Goal: Navigation & Orientation: Find specific page/section

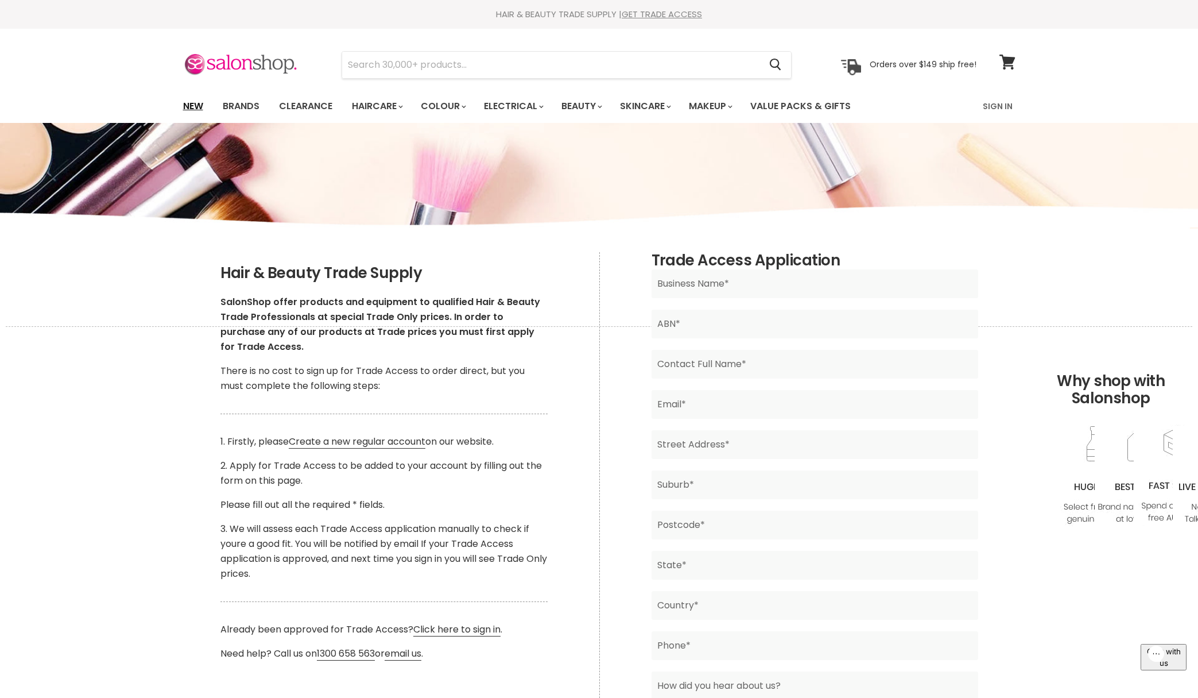
click at [191, 101] on link "New" at bounding box center [193, 106] width 37 height 24
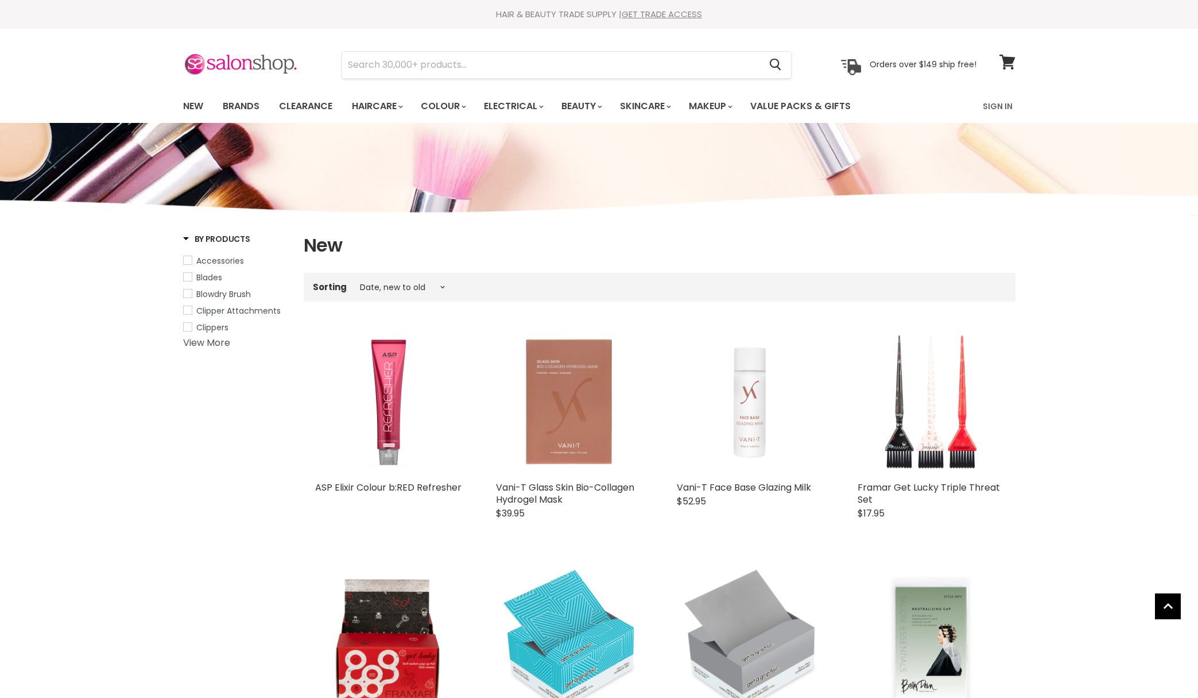
select select "created-descending"
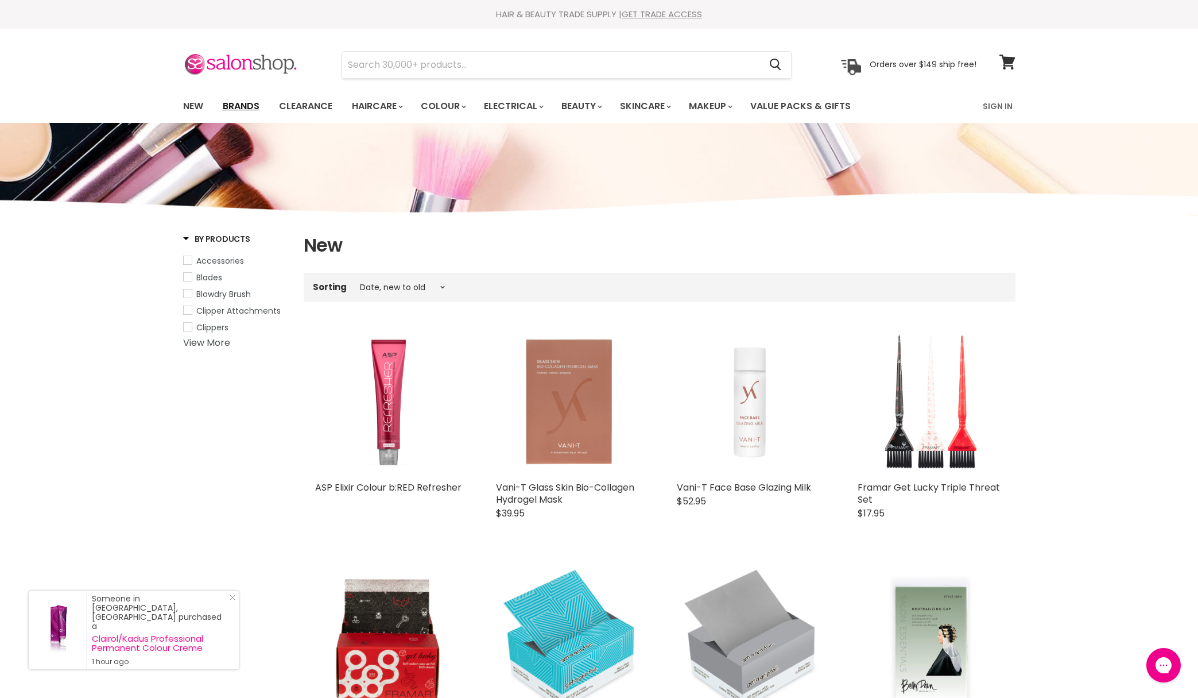
click at [229, 105] on link "Brands" at bounding box center [241, 106] width 54 height 24
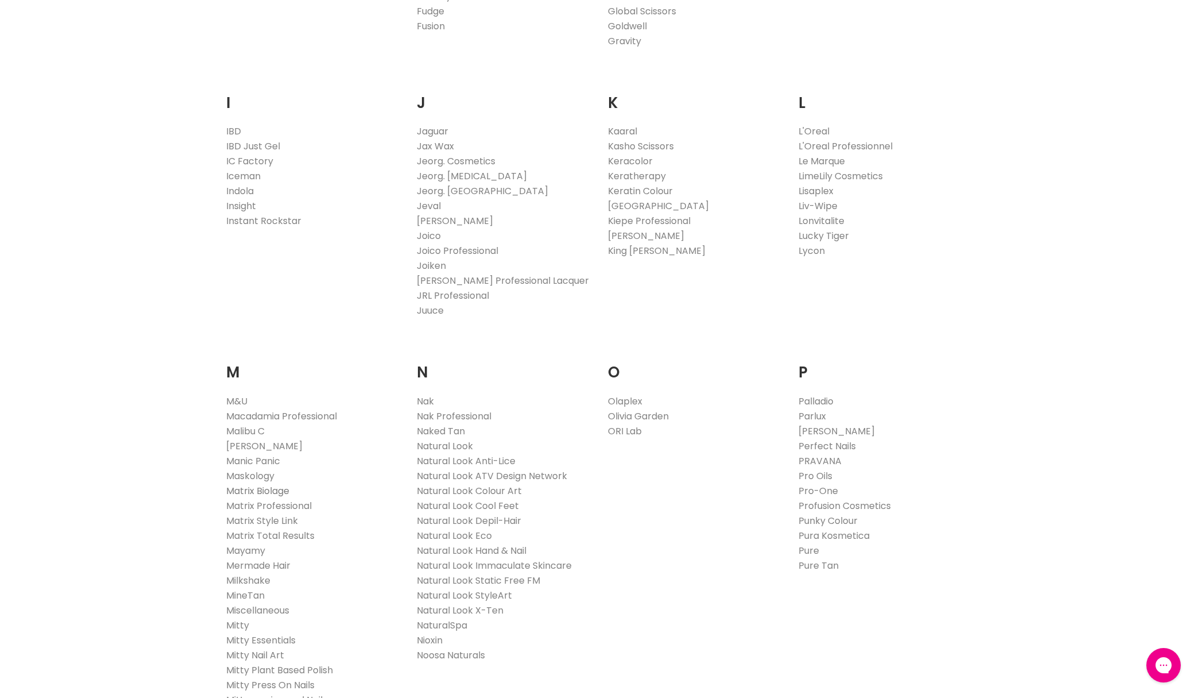
click at [272, 496] on li "Matrix Biolage" at bounding box center [313, 491] width 174 height 15
click at [271, 488] on link "Matrix Biolage" at bounding box center [257, 490] width 63 height 13
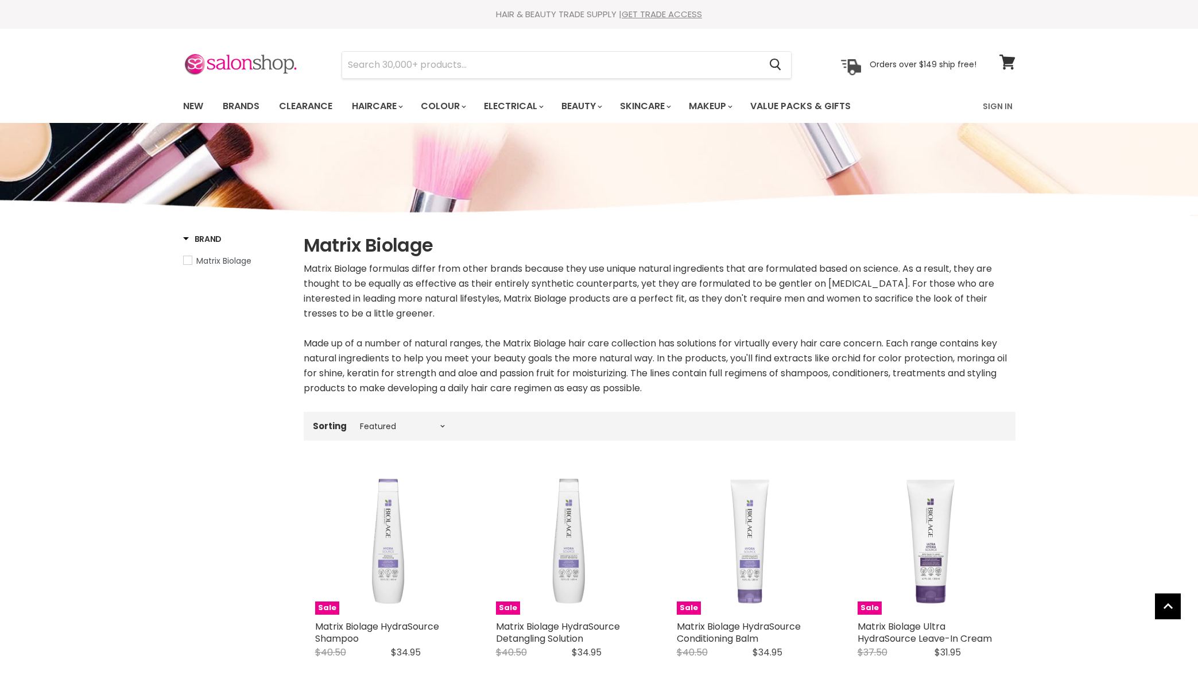
select select "manual"
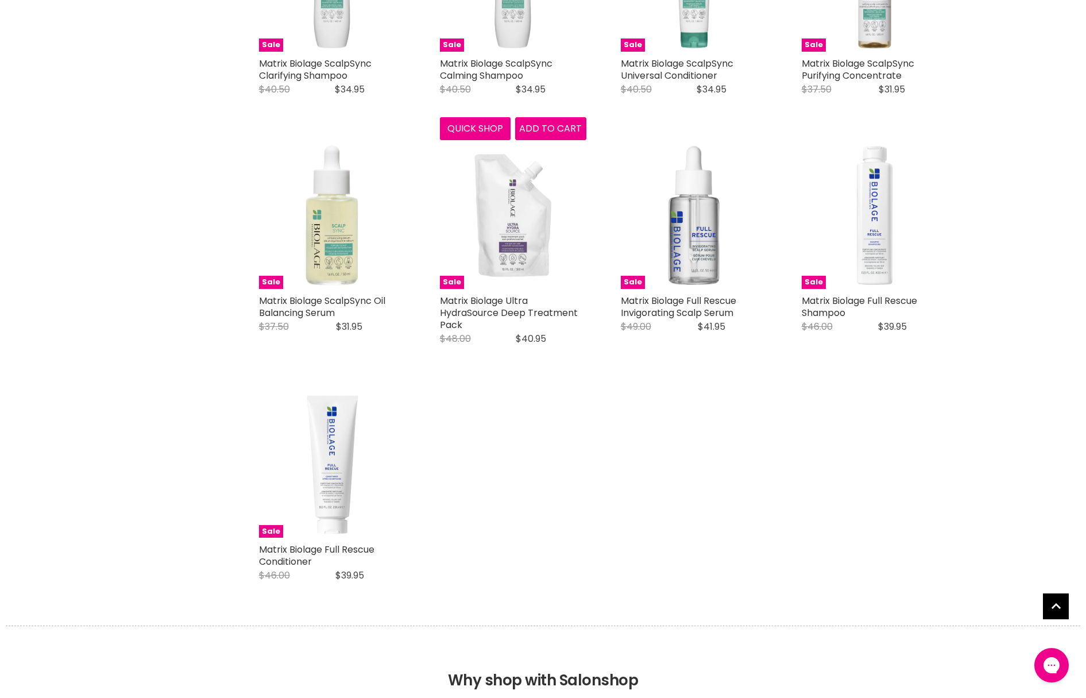
scroll to position [2089, 0]
